Goal: Task Accomplishment & Management: Complete application form

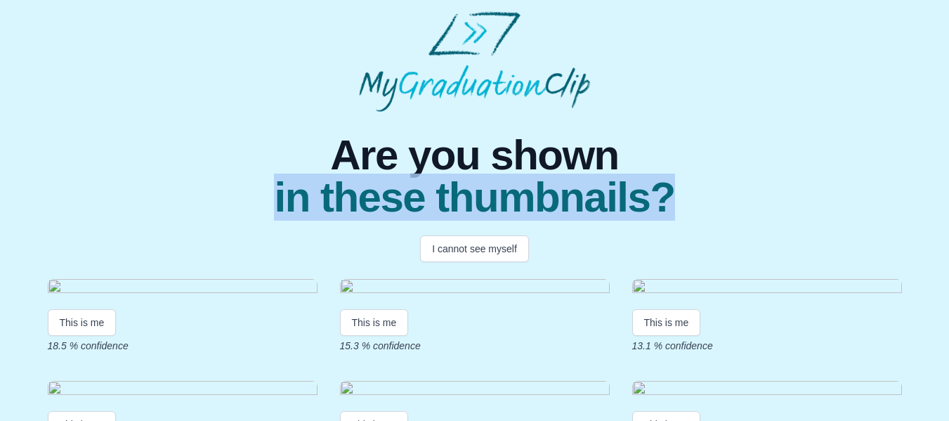
drag, startPoint x: 948, startPoint y: 168, endPoint x: 949, endPoint y: 187, distance: 19.7
click at [949, 187] on html "Are you shown in these thumbnails? I cannot see myself This is me 18.5 % confid…" at bounding box center [474, 263] width 949 height 526
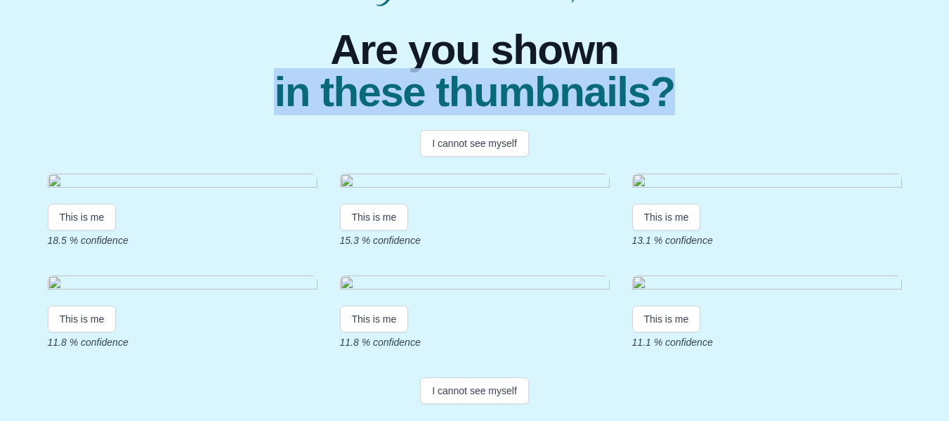
scroll to position [371, 0]
click at [667, 317] on button "This is me" at bounding box center [666, 318] width 69 height 27
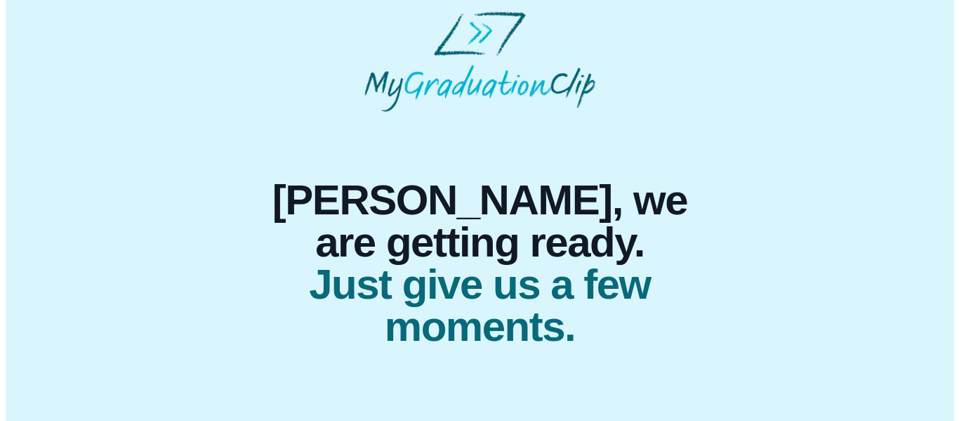
scroll to position [0, 0]
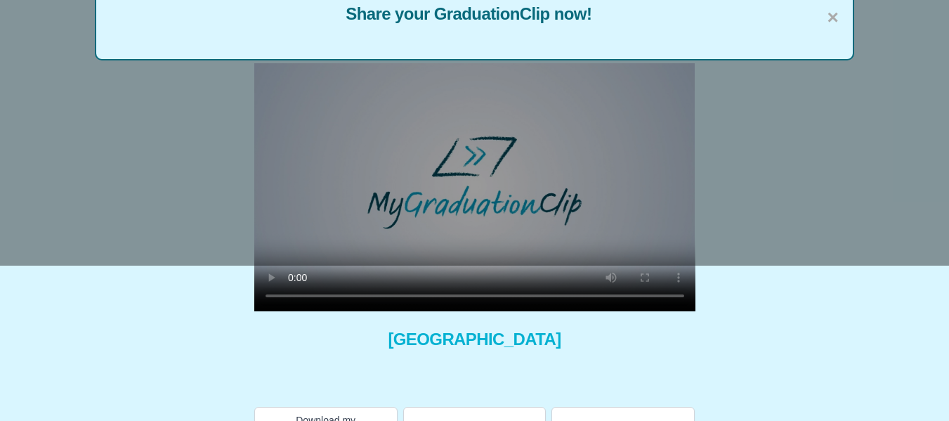
scroll to position [193, 0]
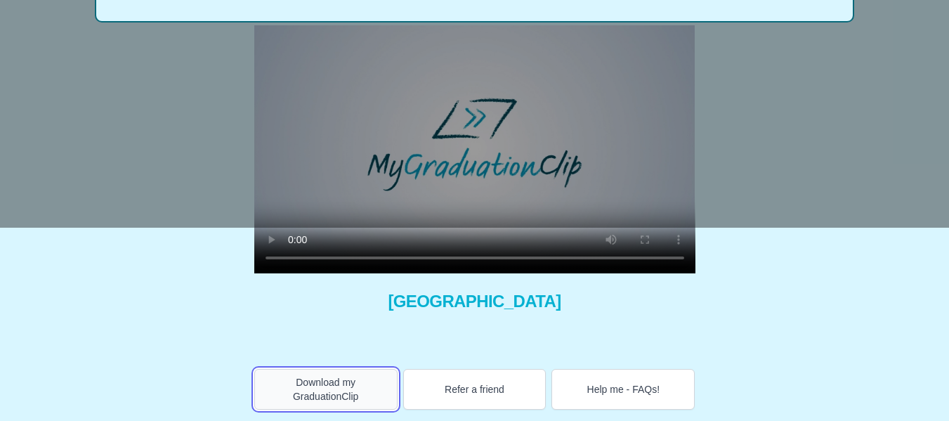
click at [345, 382] on button "Download my GraduationClip" at bounding box center [325, 389] width 143 height 41
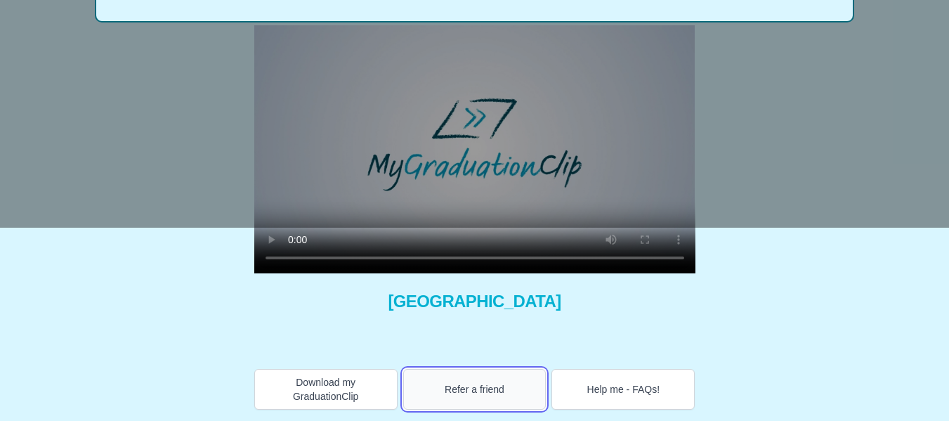
click at [484, 395] on button "Refer a friend" at bounding box center [474, 389] width 143 height 41
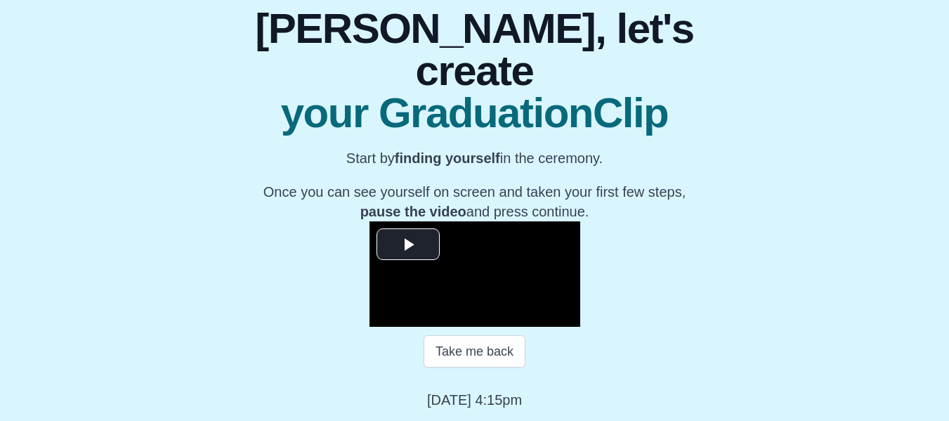
scroll to position [176, 0]
click at [408, 244] on span "Video Player" at bounding box center [408, 244] width 0 height 0
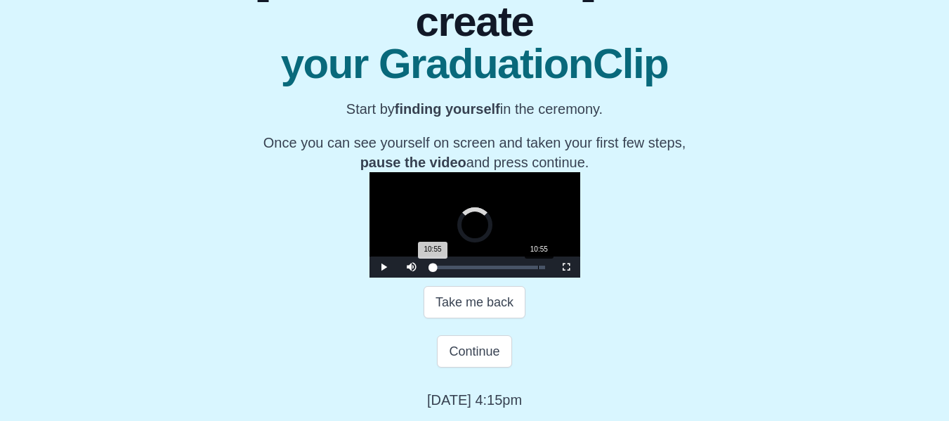
click at [538, 269] on div "10:55" at bounding box center [538, 267] width 1 height 4
click at [586, 269] on div "15:54" at bounding box center [586, 267] width 1 height 4
click at [636, 269] on div "21:02" at bounding box center [636, 267] width 1 height 4
click at [704, 269] on div "28:03" at bounding box center [704, 267] width 1 height 4
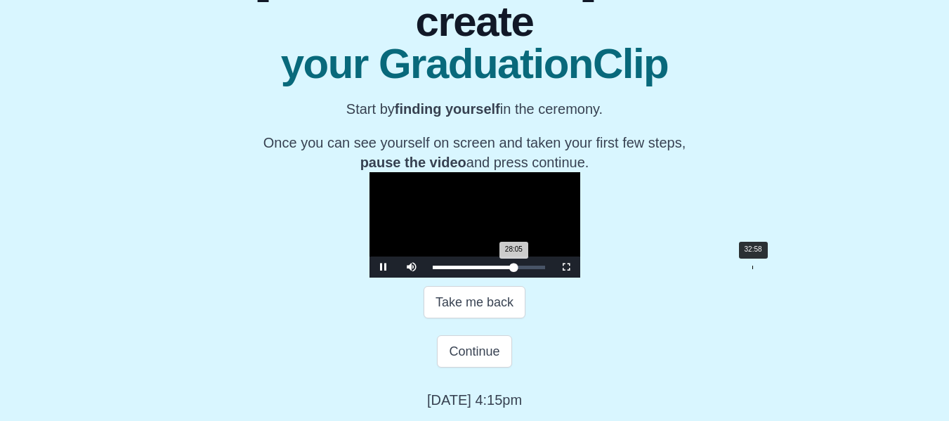
click at [552, 277] on div "Loaded : 0% 32:58 28:05 Progress : 0%" at bounding box center [489, 266] width 126 height 21
click at [552, 277] on div "Loaded : 0% 34:42 34:42 Progress : 0%" at bounding box center [489, 266] width 126 height 21
click at [428, 268] on div "Volume Level" at bounding box center [431, 267] width 6 height 2
click at [425, 277] on div "Video Player" at bounding box center [442, 266] width 35 height 21
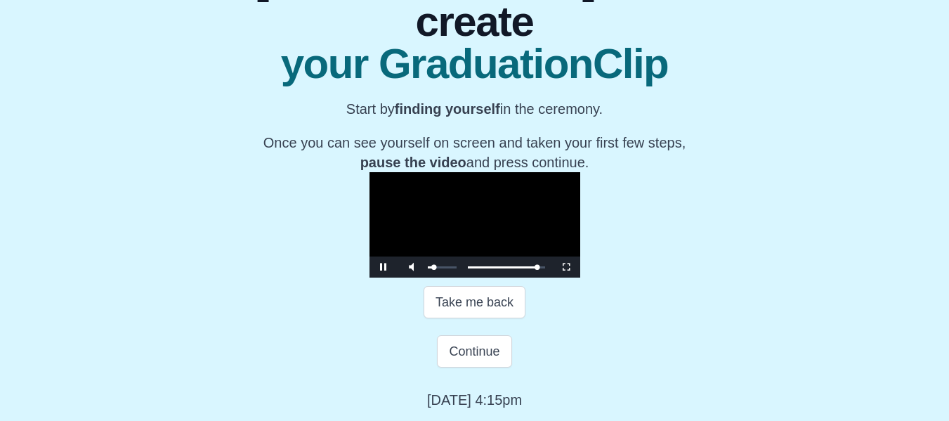
click at [425, 277] on div "Video Player" at bounding box center [442, 266] width 35 height 21
click at [426, 277] on div "Loaded : 0% 00:46 02:30 Progress : 0%" at bounding box center [489, 266] width 126 height 21
click at [426, 277] on div "Loaded : 0% 03:54 03:58 Progress : 0%" at bounding box center [489, 266] width 126 height 21
click at [426, 277] on div "Loaded : 0% 04:55 04:55 Progress : 0%" at bounding box center [489, 266] width 126 height 21
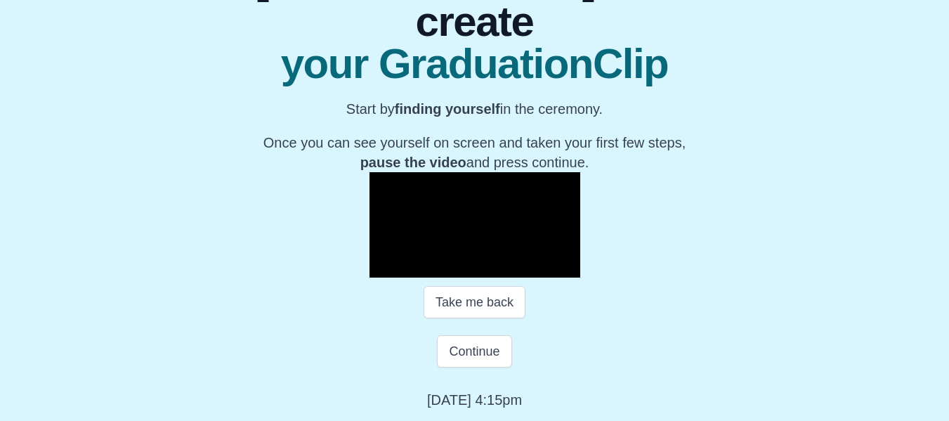
scroll to position [254, 0]
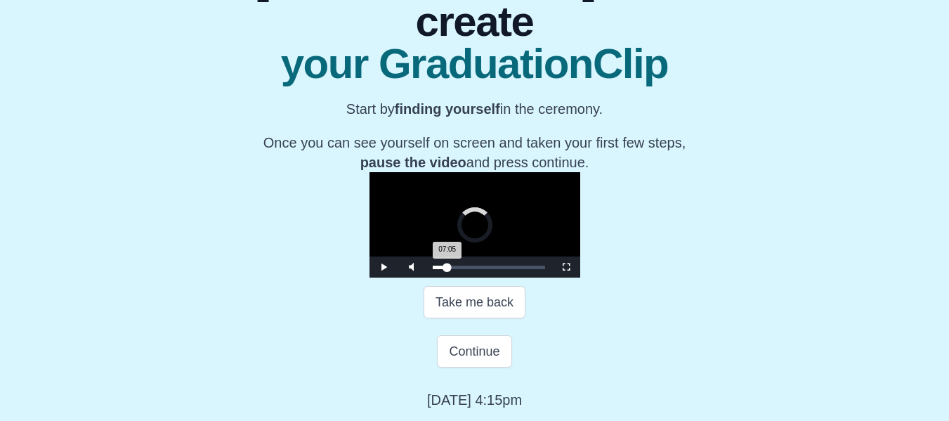
click at [426, 277] on div "Loaded : 0% 07:05 07:05 Progress : 0%" at bounding box center [489, 266] width 126 height 21
click at [426, 277] on div "Loaded : 0% 10:20 07:07 Progress : 0%" at bounding box center [489, 266] width 126 height 21
click at [555, 269] on div "12:39" at bounding box center [555, 267] width 1 height 4
click at [577, 269] on div "14:58" at bounding box center [577, 267] width 1 height 4
click at [470, 277] on div "Loaded : 0% 17:30 17:30 Progress : 0%" at bounding box center [489, 266] width 126 height 21
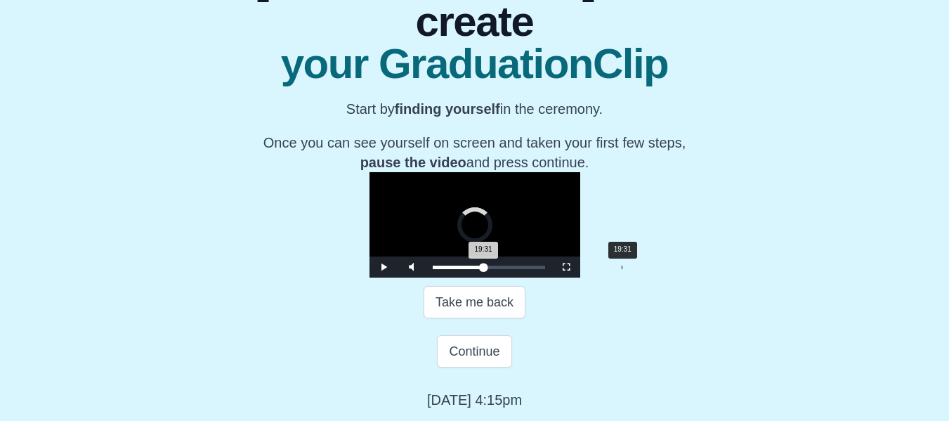
click at [490, 277] on div "Loaded : 0% 19:31 19:31 Progress : 0%" at bounding box center [489, 266] width 126 height 21
click at [509, 277] on div "Loaded : 0% 21:28 21:28 Progress : 0%" at bounding box center [489, 266] width 126 height 21
click at [536, 277] on div "Loaded : 0% 24:18 24:18 Progress : 0%" at bounding box center [489, 266] width 126 height 21
click at [552, 277] on div "Loaded : 0% 26:28 26:28 Progress : 0%" at bounding box center [489, 266] width 126 height 21
click at [552, 277] on div "Loaded : 0% 28:38 28:38 Progress : 0%" at bounding box center [489, 266] width 126 height 21
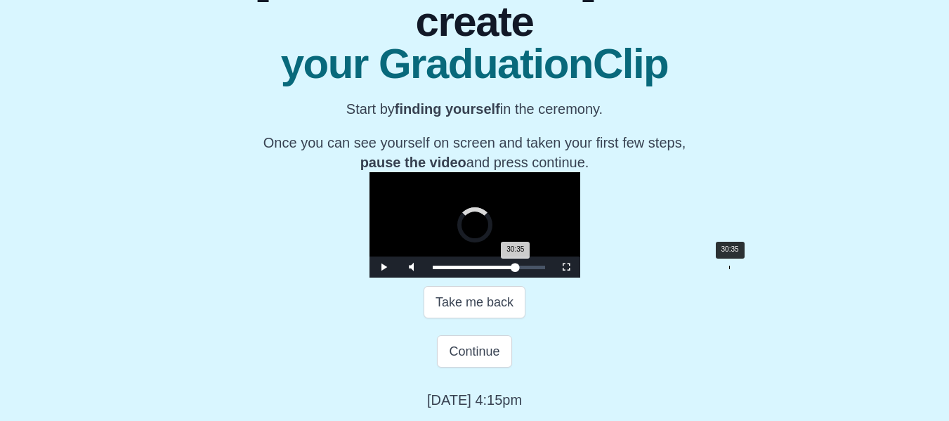
click at [552, 277] on div "Loaded : 0% 30:35 30:35 Progress : 0%" at bounding box center [489, 266] width 126 height 21
click at [552, 277] on div "Loaded : 0% 32:32 32:32 Progress : 0%" at bounding box center [489, 266] width 126 height 21
click at [552, 277] on div "Loaded : 0% 33:24 33:24 Progress : 0%" at bounding box center [489, 266] width 126 height 21
click at [552, 277] on div "Loaded : 0% 35:17 35:17 Progress : 0%" at bounding box center [489, 266] width 126 height 21
click at [552, 277] on div "Loaded : 0% 37:14 37:14 Progress : 0%" at bounding box center [489, 266] width 126 height 21
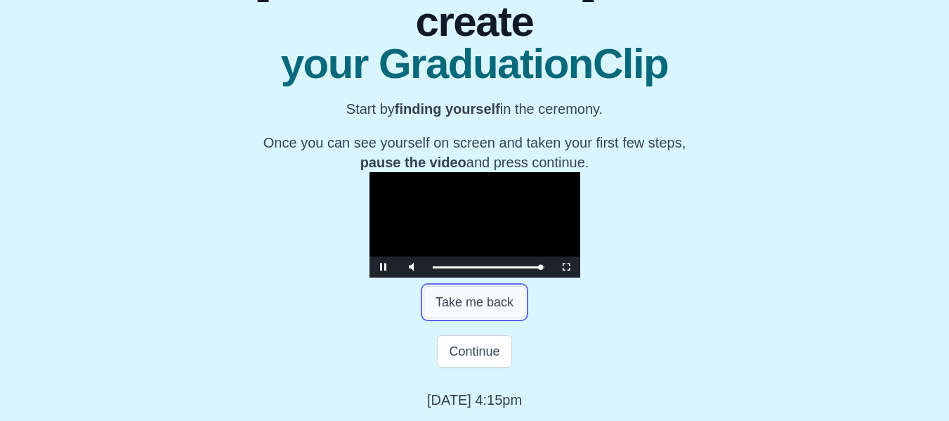
click at [480, 318] on button "Take me back" at bounding box center [474, 302] width 102 height 32
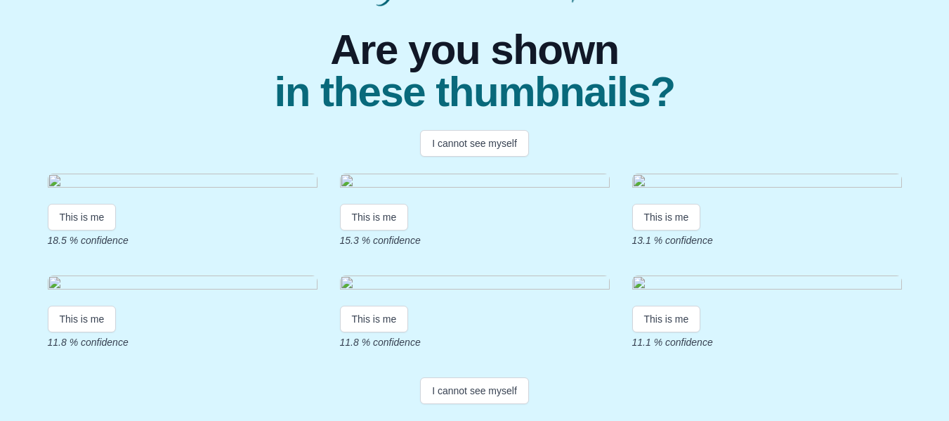
scroll to position [195, 0]
click at [481, 130] on button "I cannot see myself" at bounding box center [474, 143] width 109 height 27
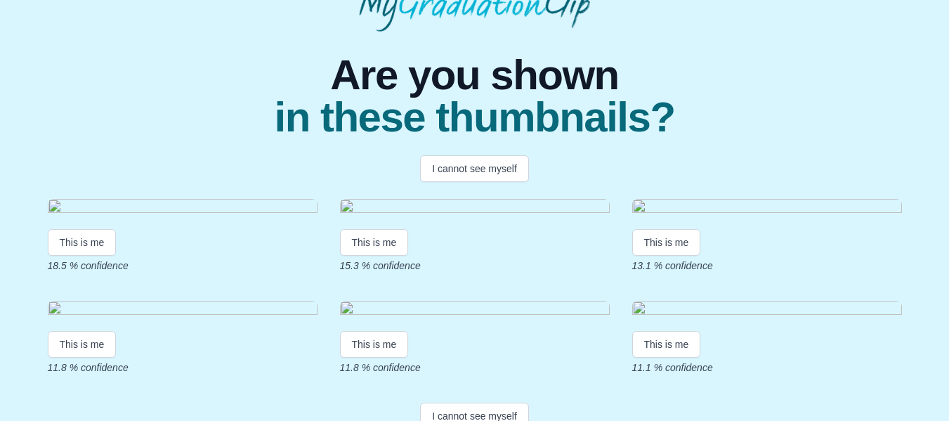
scroll to position [74, 0]
